Goal: Check status

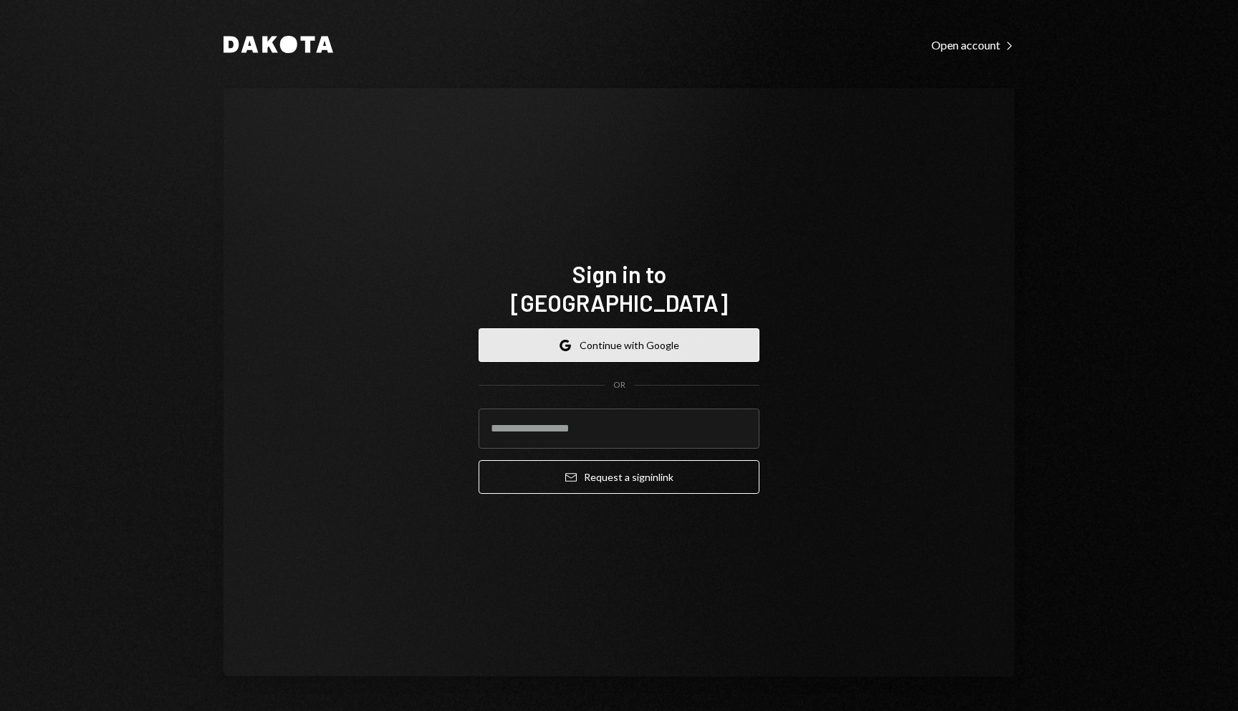
click at [729, 328] on button "Google Continue with Google" at bounding box center [619, 345] width 281 height 34
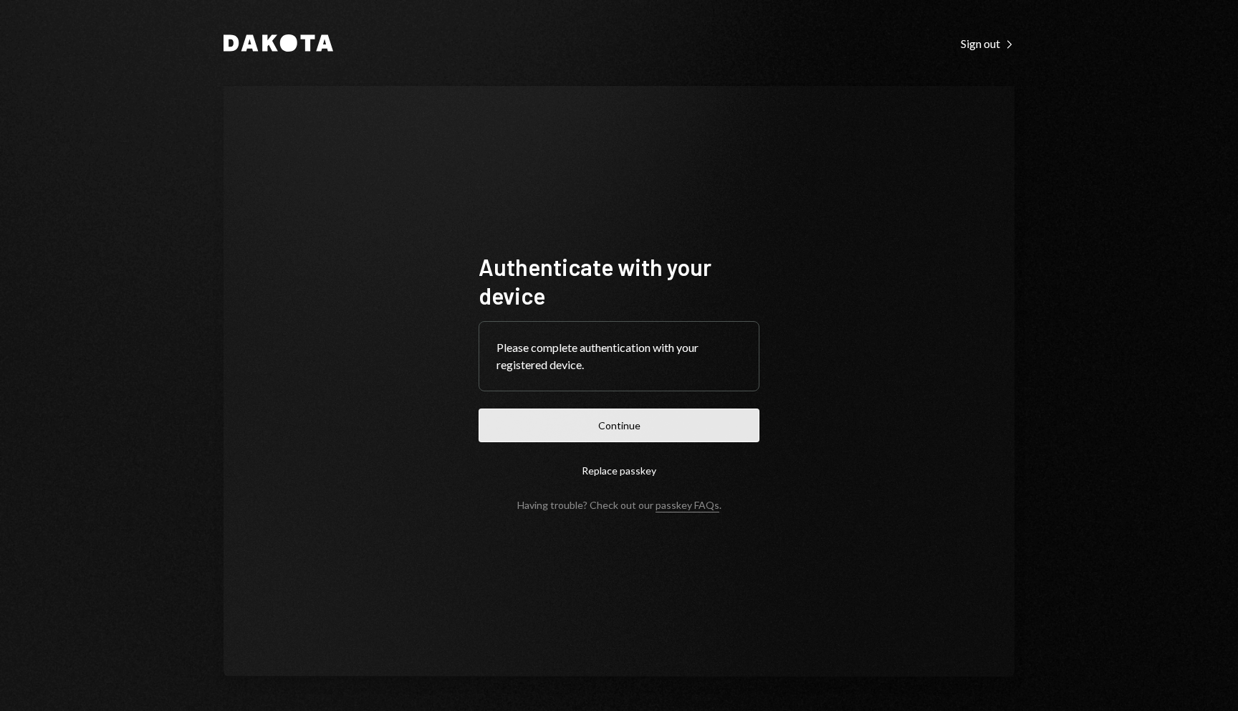
click at [658, 429] on button "Continue" at bounding box center [619, 425] width 281 height 34
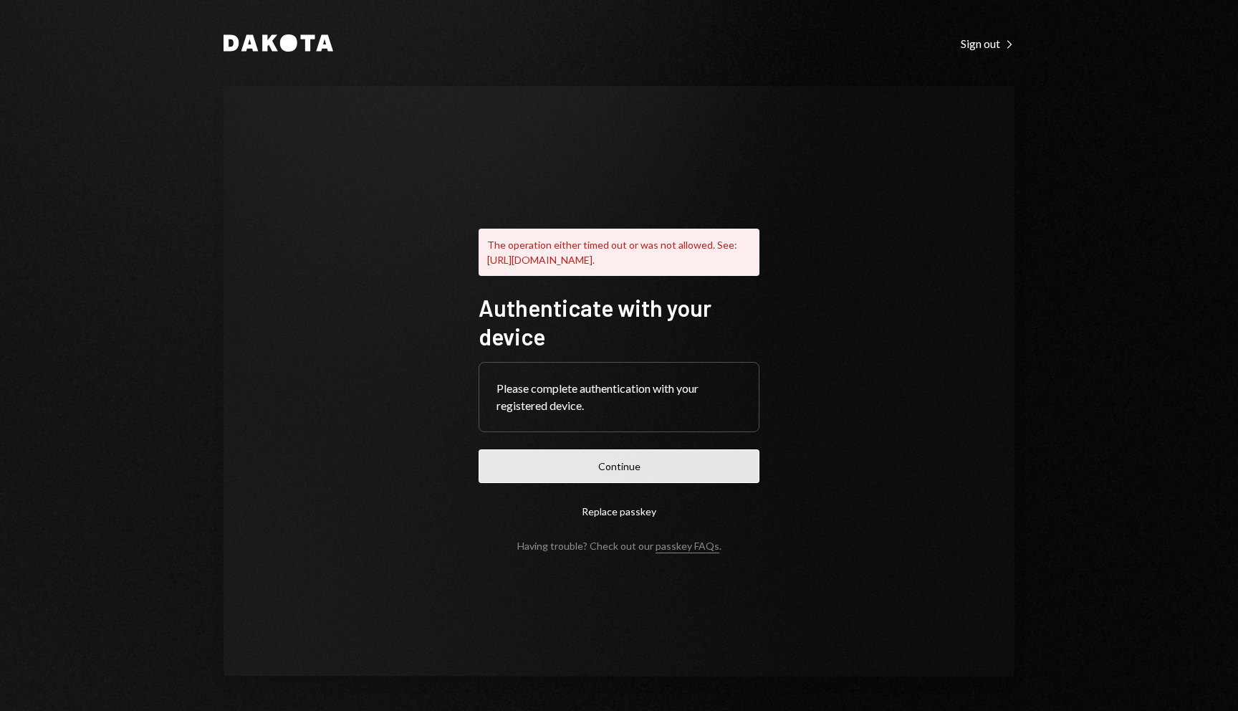
click at [669, 458] on button "Continue" at bounding box center [619, 466] width 281 height 34
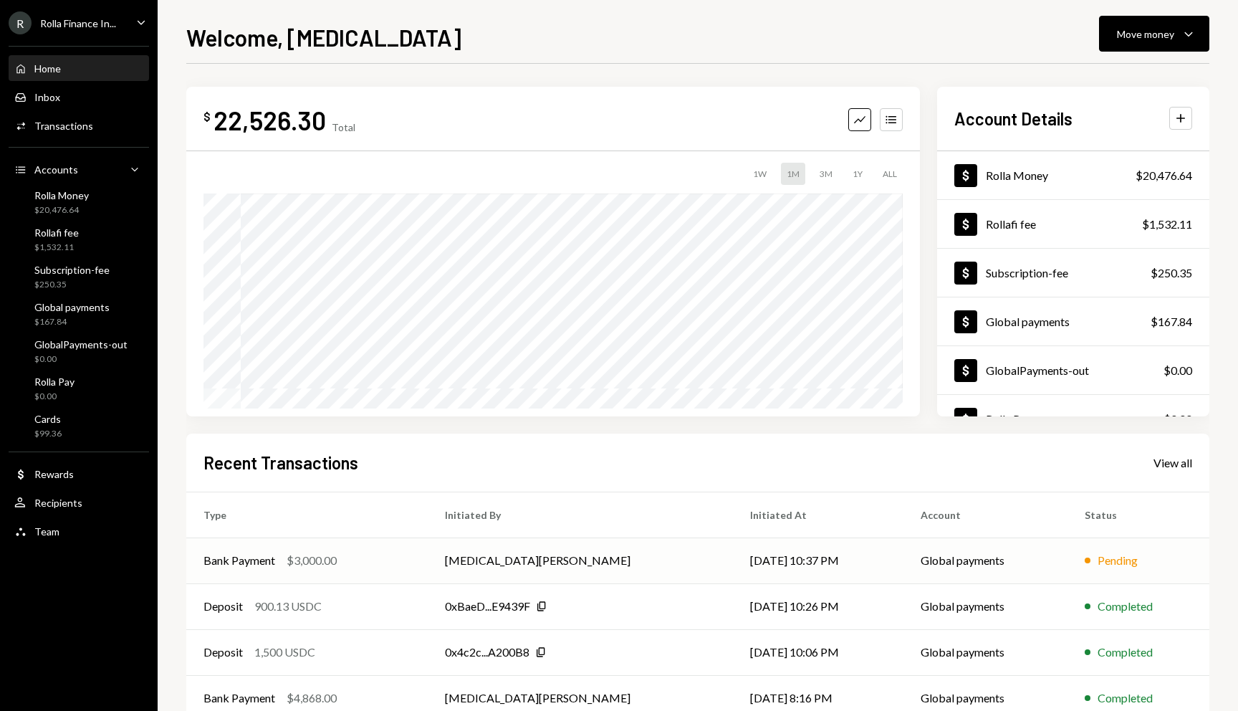
click at [304, 572] on td "Bank Payment $3,000.00" at bounding box center [306, 560] width 241 height 46
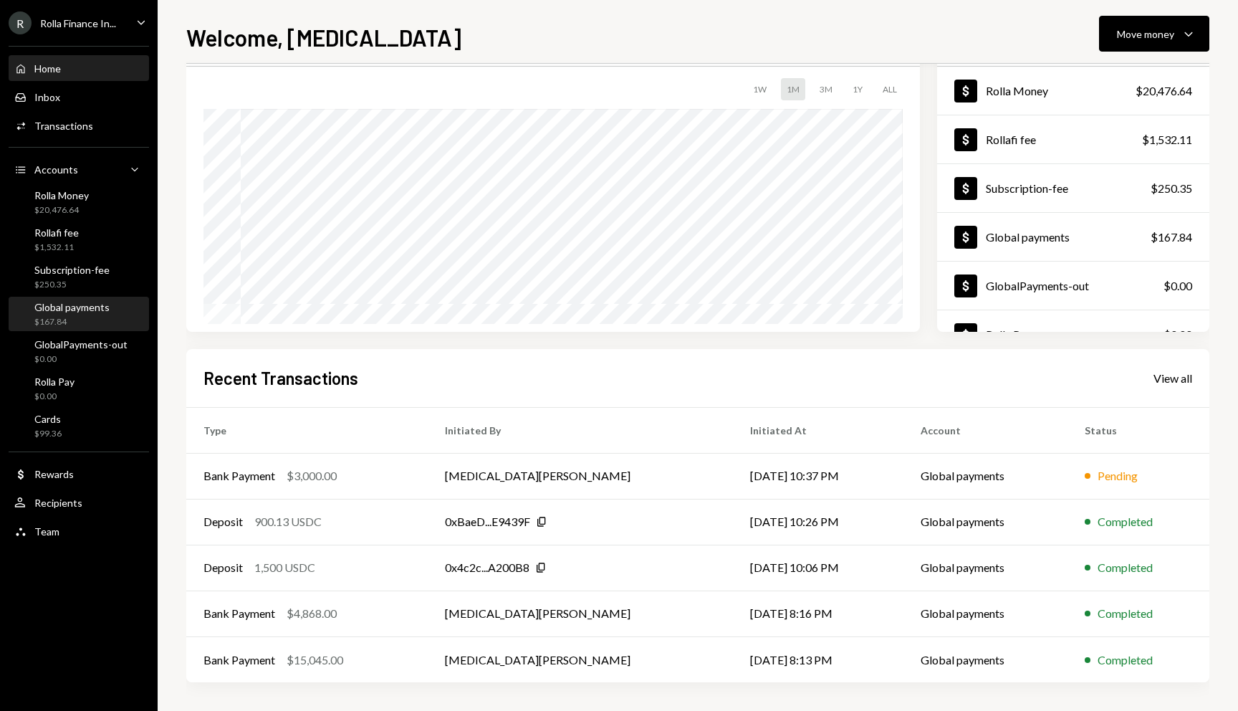
click at [91, 304] on div "Global payments" at bounding box center [71, 307] width 75 height 12
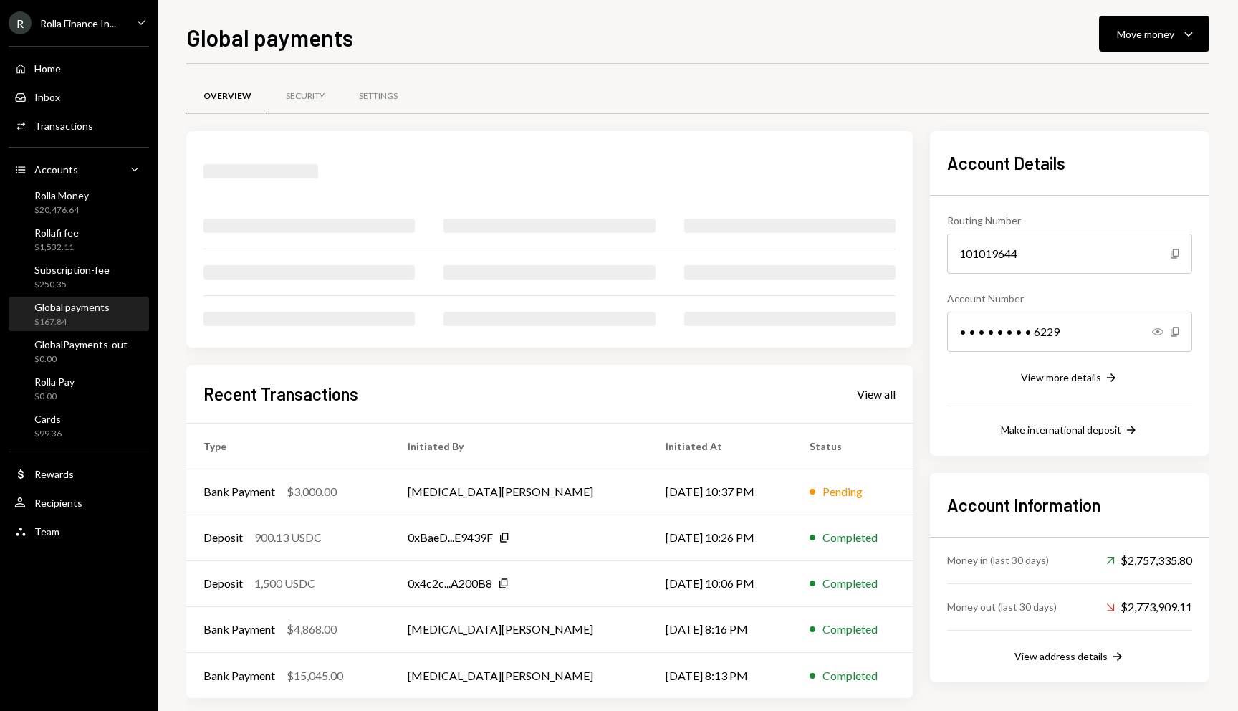
scroll to position [14, 0]
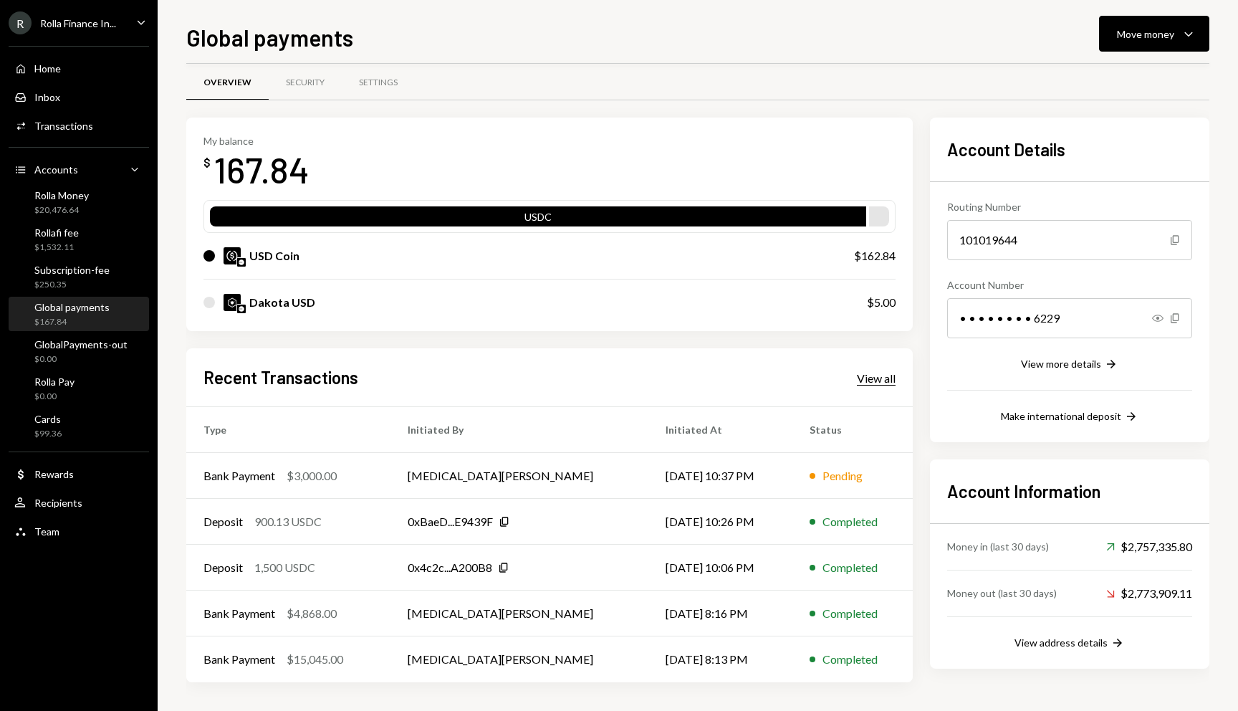
click at [875, 385] on div "View all" at bounding box center [876, 378] width 39 height 14
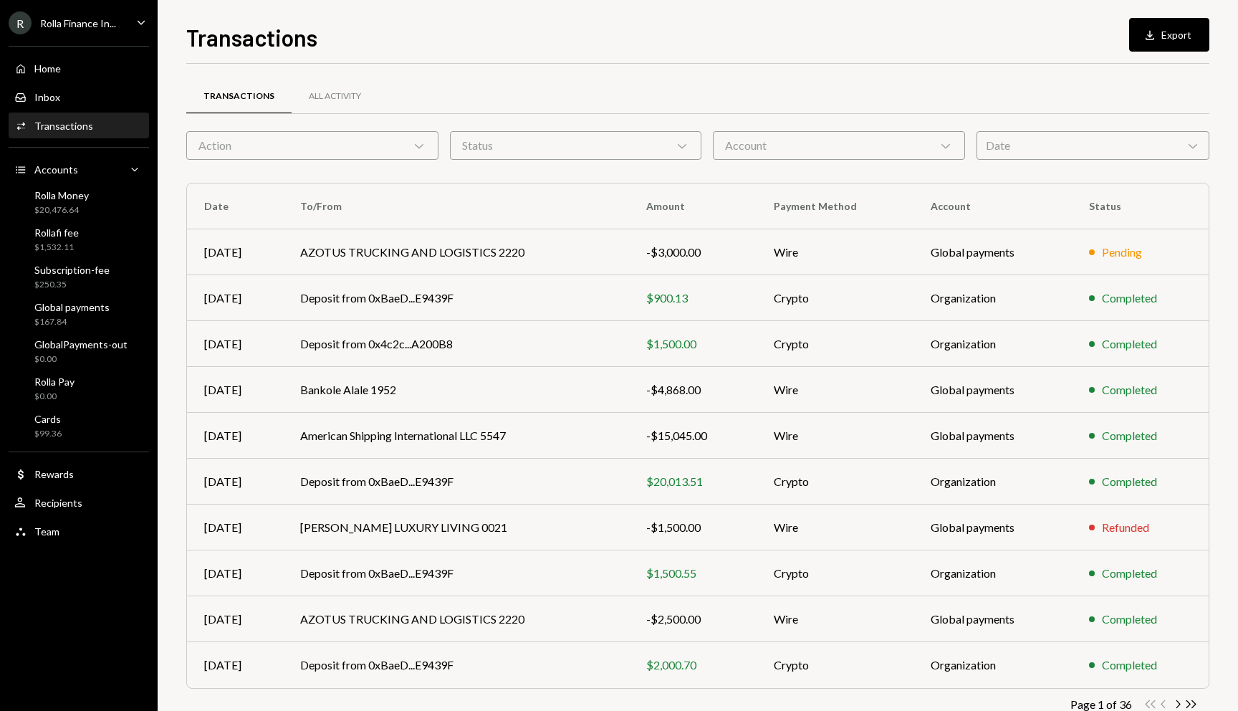
scroll to position [37, 0]
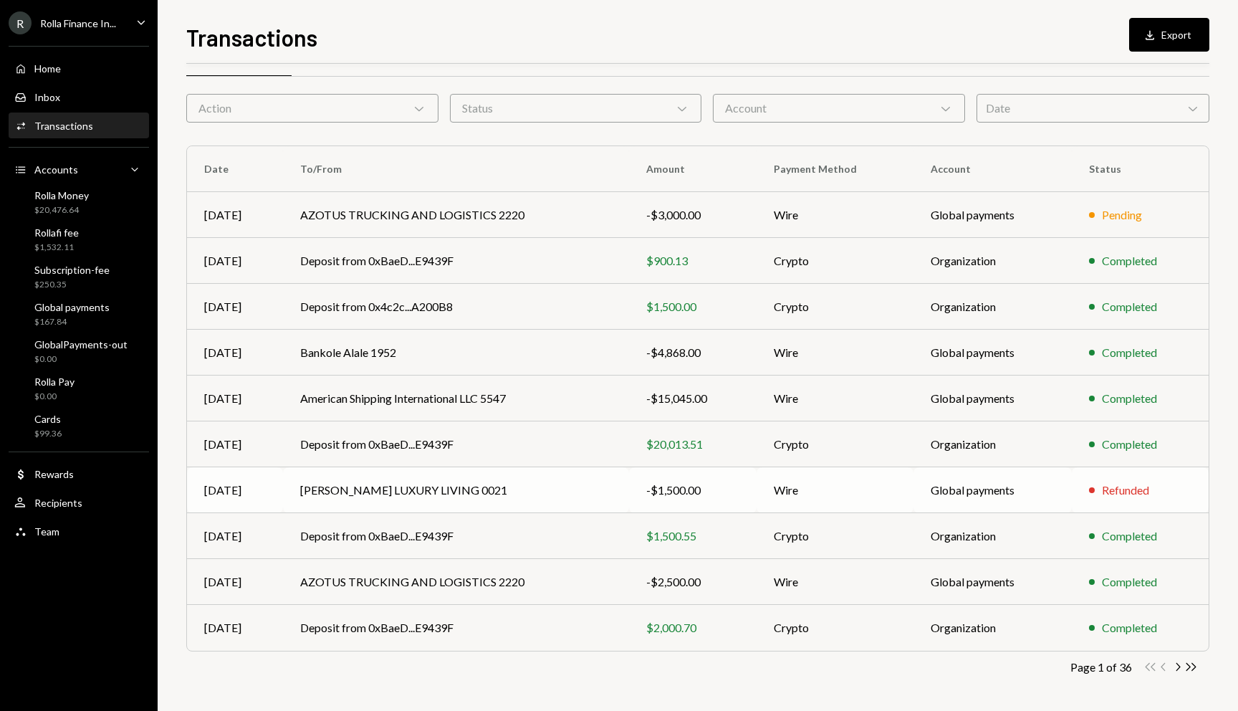
click at [703, 485] on div "-$1,500.00" at bounding box center [692, 489] width 93 height 17
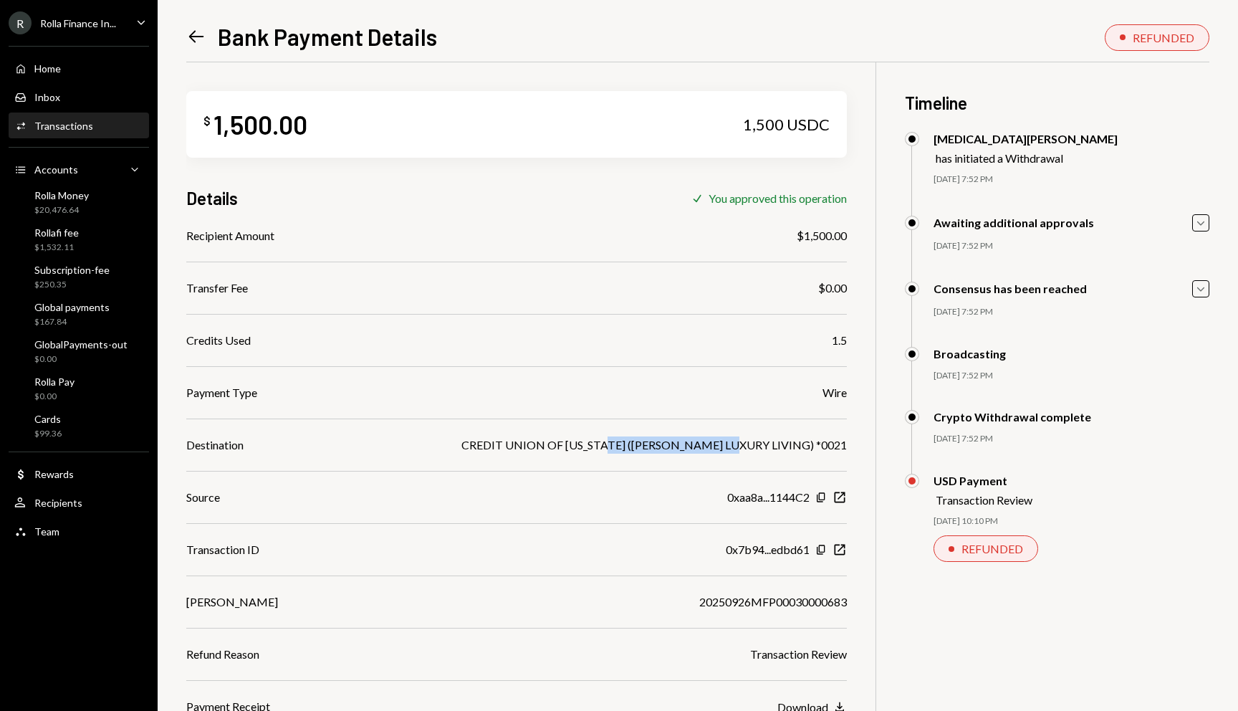
drag, startPoint x: 678, startPoint y: 447, endPoint x: 811, endPoint y: 446, distance: 133.2
click at [811, 446] on div "CREDIT UNION OF [US_STATE] ([PERSON_NAME] LUXURY LIVING) *0021" at bounding box center [653, 444] width 385 height 17
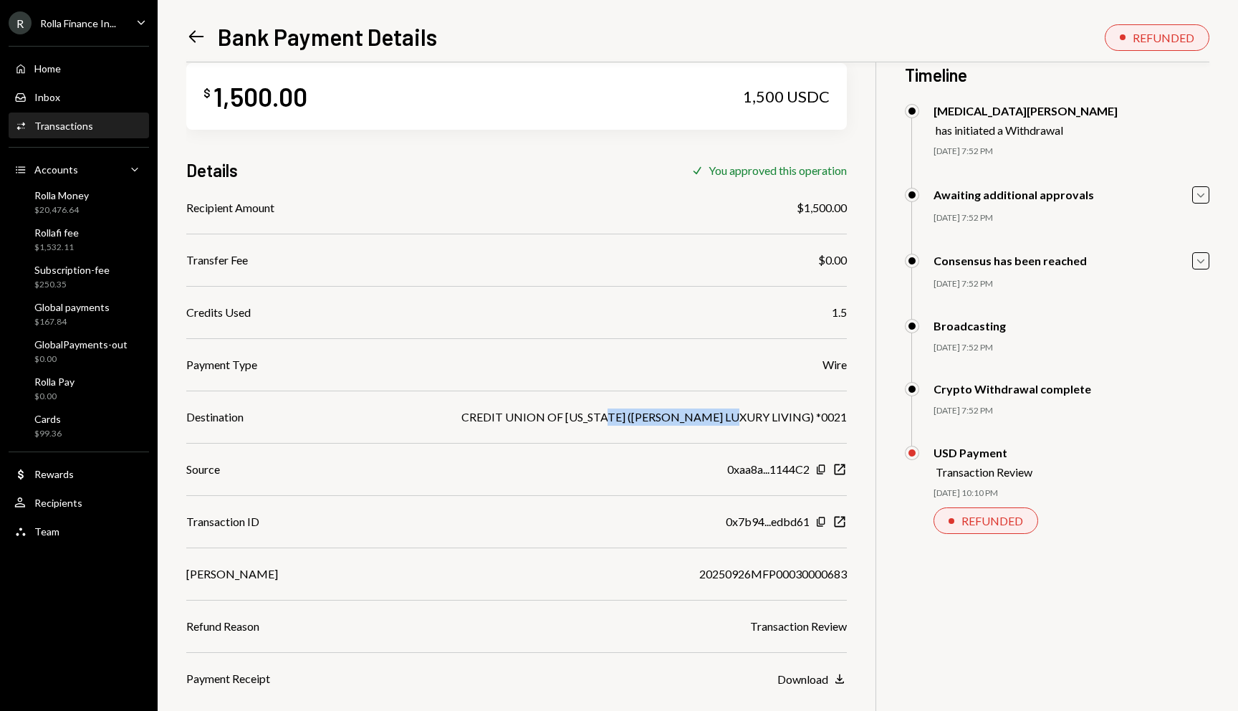
scroll to position [27, 0]
click at [898, 537] on div "$ 1,500.00 1,500 USDC Details Check You approved this operation Recipient Amoun…" at bounding box center [697, 391] width 1023 height 711
click at [67, 491] on div "User Recipients" at bounding box center [78, 503] width 129 height 24
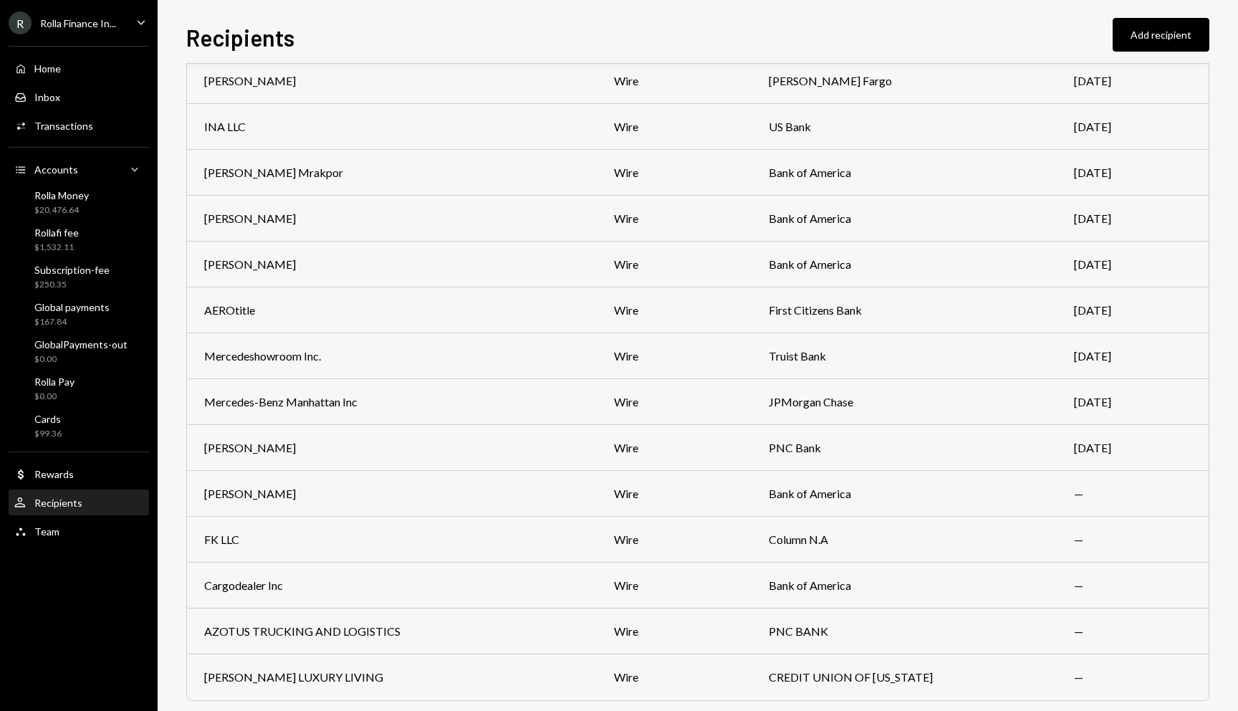
scroll to position [2203, 0]
